Goal: Information Seeking & Learning: Compare options

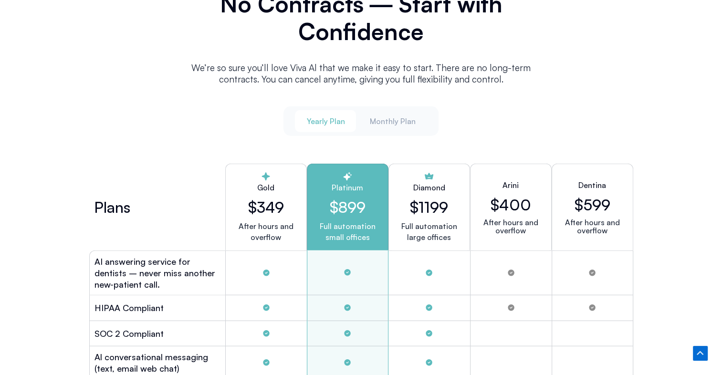
scroll to position [2447, 0]
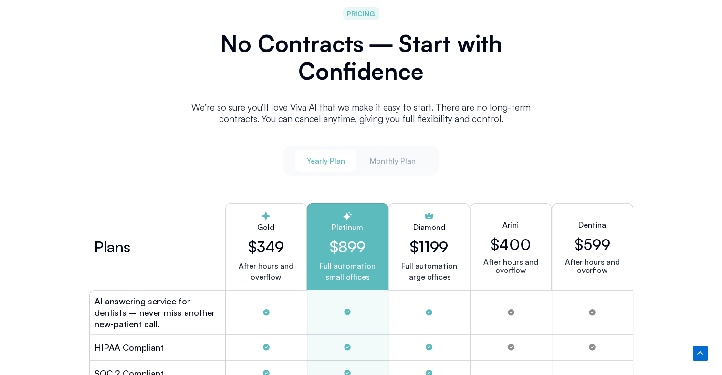
click at [317, 155] on span "Yearly Plan" at bounding box center [325, 160] width 38 height 10
click at [374, 155] on span "Monthly Plan" at bounding box center [392, 160] width 46 height 10
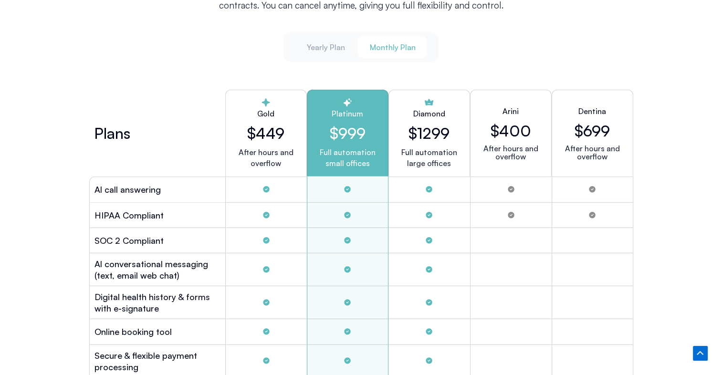
scroll to position [2599, 0]
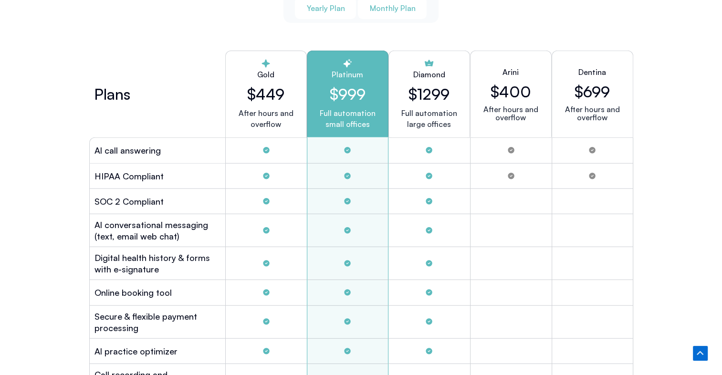
click at [328, 7] on span "Yearly Plan" at bounding box center [325, 8] width 38 height 10
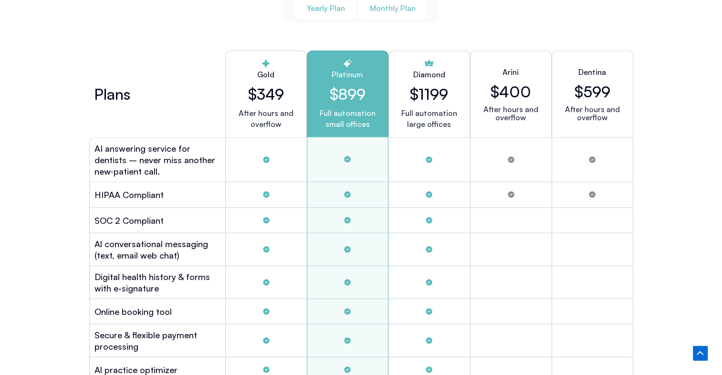
click at [371, 7] on span "Monthly Plan" at bounding box center [392, 8] width 46 height 10
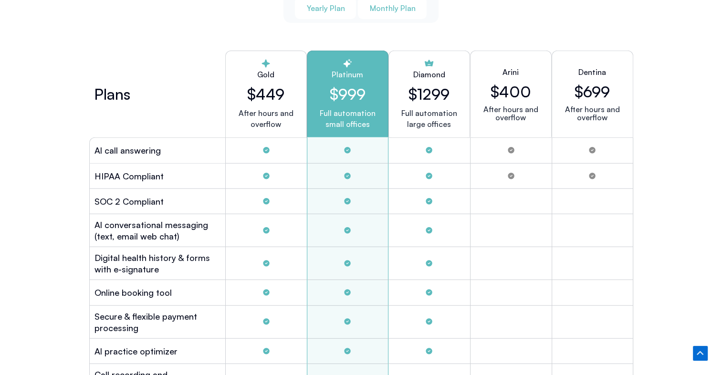
click at [332, 9] on span "Yearly Plan" at bounding box center [325, 8] width 38 height 10
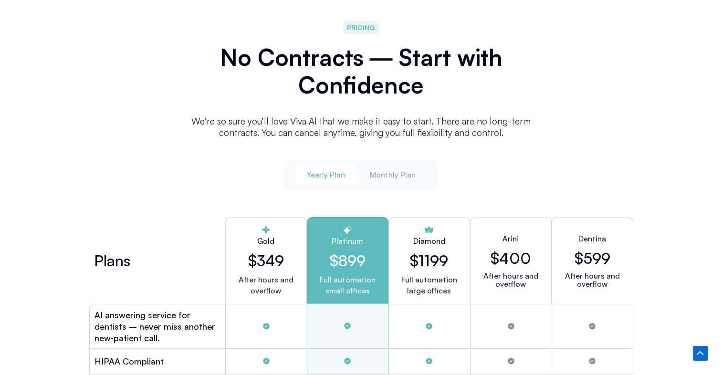
scroll to position [2417, 0]
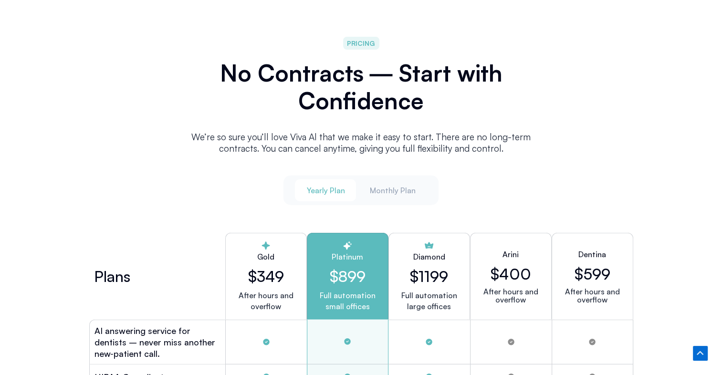
click at [186, 146] on p "We’re so sure you’ll love Viva Al that we make it easy to start. There are no l…" at bounding box center [361, 142] width 362 height 23
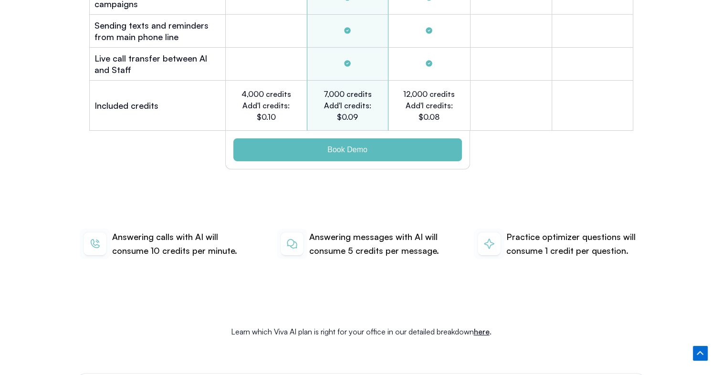
scroll to position [3199, 0]
